Goal: Navigation & Orientation: Find specific page/section

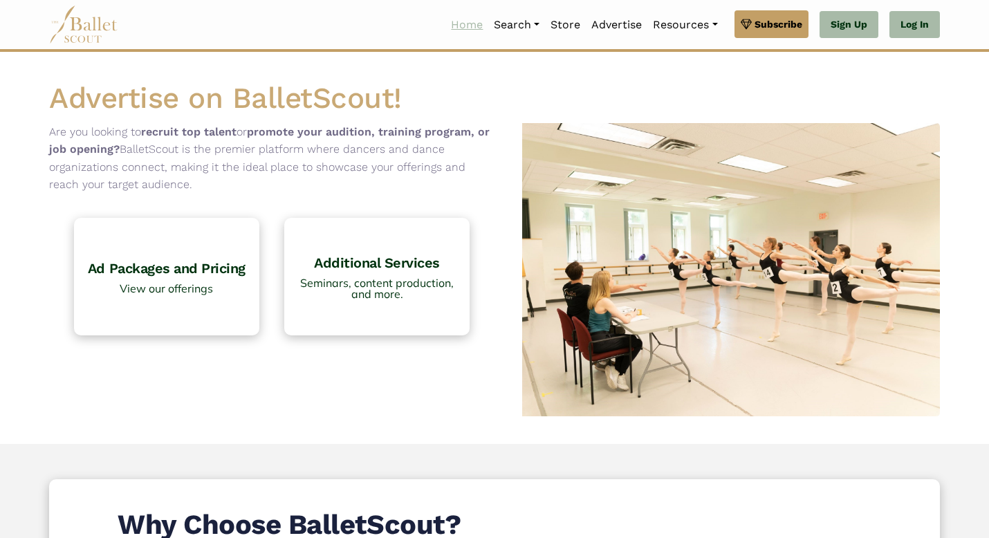
click at [459, 28] on link "Home" at bounding box center [466, 24] width 43 height 29
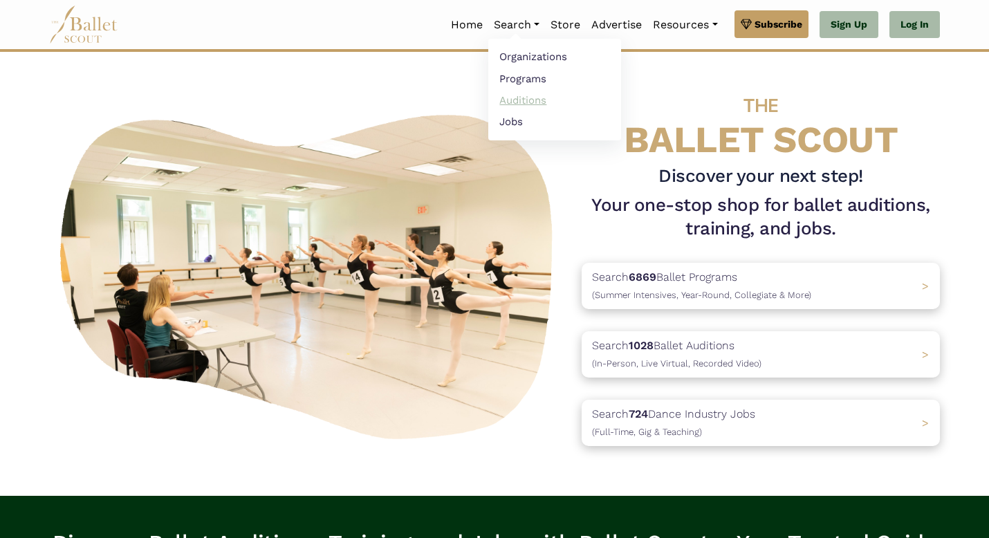
click at [519, 101] on link "Auditions" at bounding box center [554, 99] width 133 height 21
